Goal: Navigation & Orientation: Find specific page/section

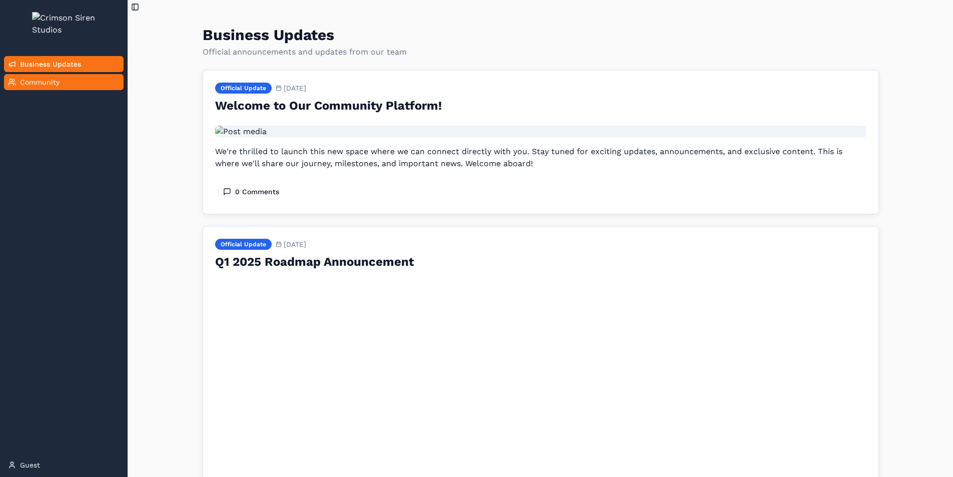
click at [58, 87] on span "Community" at bounding box center [40, 82] width 40 height 10
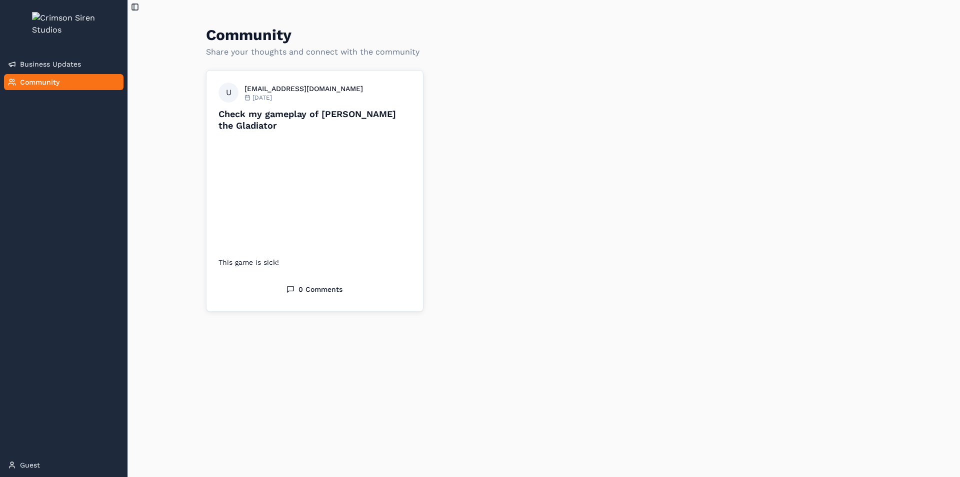
click at [50, 188] on div "Business Updates Community" at bounding box center [64, 252] width 128 height 401
click at [60, 69] on span "Business Updates" at bounding box center [50, 64] width 61 height 10
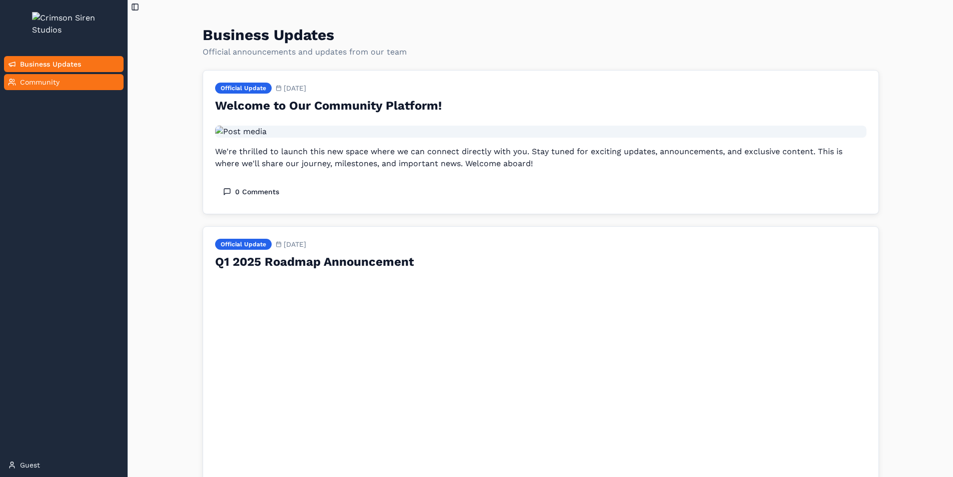
click at [58, 87] on span "Community" at bounding box center [40, 82] width 40 height 10
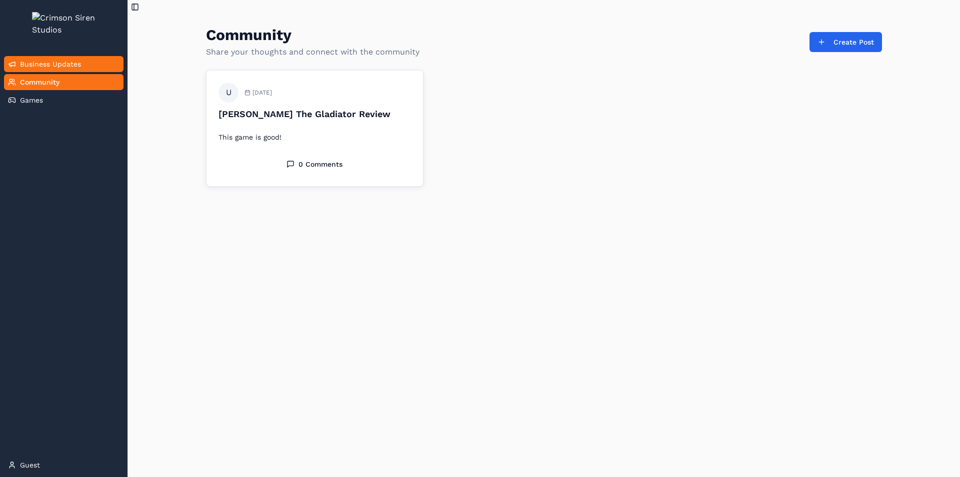
click at [85, 72] on link "Business Updates" at bounding box center [64, 64] width 120 height 16
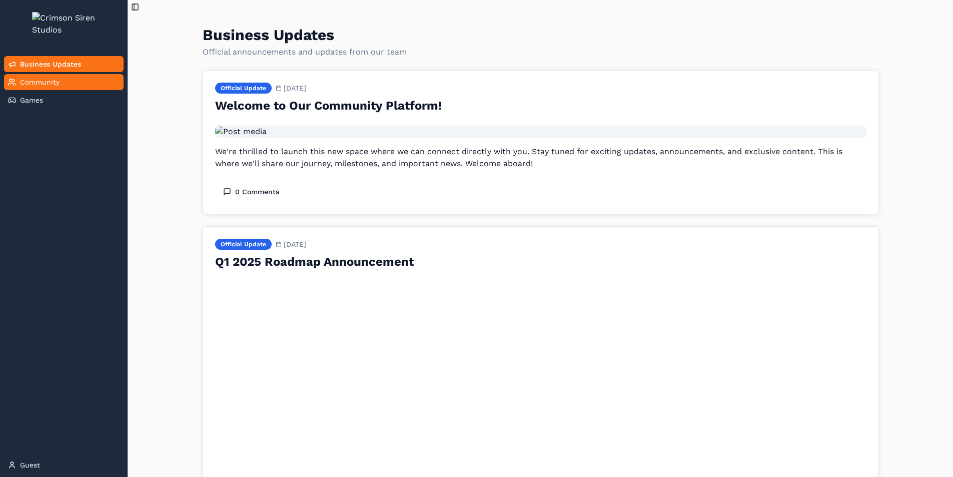
click at [74, 90] on link "Community" at bounding box center [64, 82] width 120 height 16
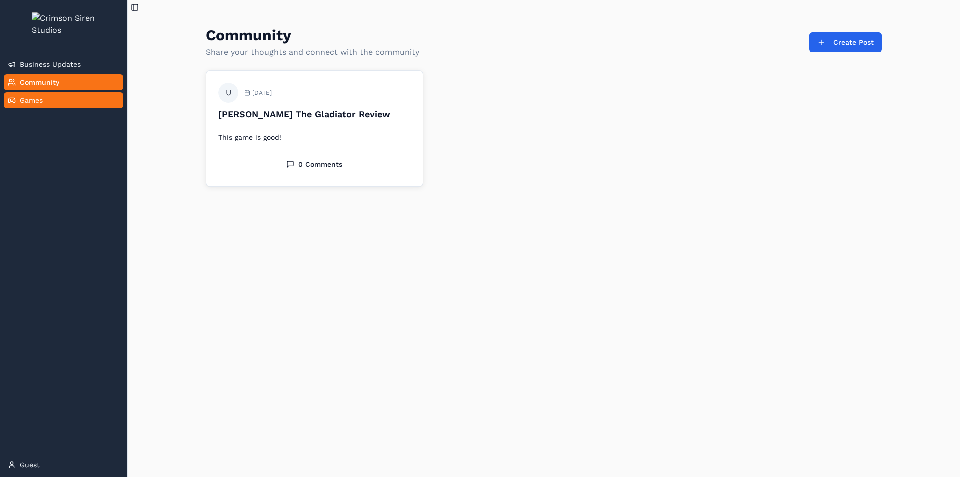
click at [68, 108] on link "Games" at bounding box center [64, 100] width 120 height 16
